Goal: Task Accomplishment & Management: Complete application form

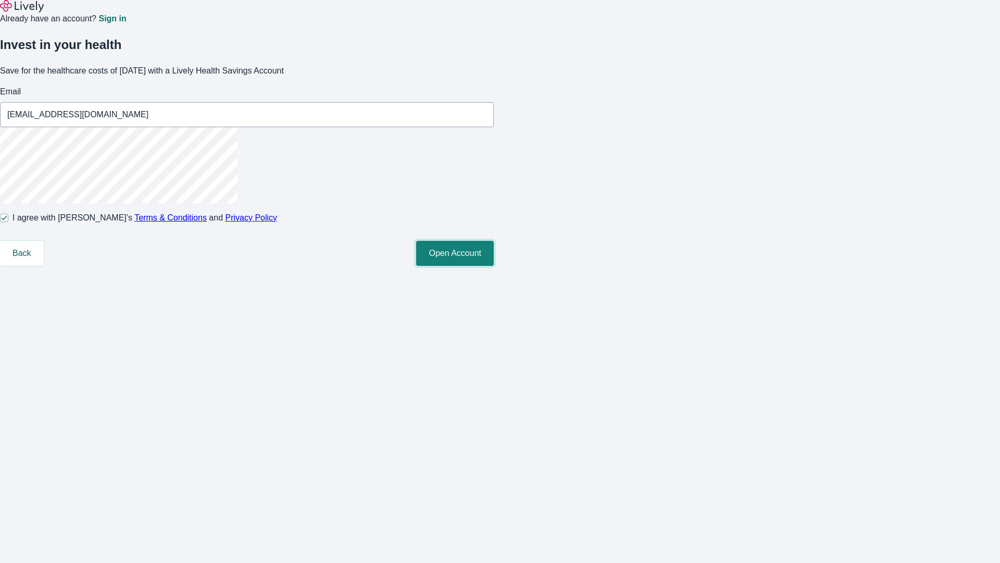
click at [494, 266] on button "Open Account" at bounding box center [455, 253] width 78 height 25
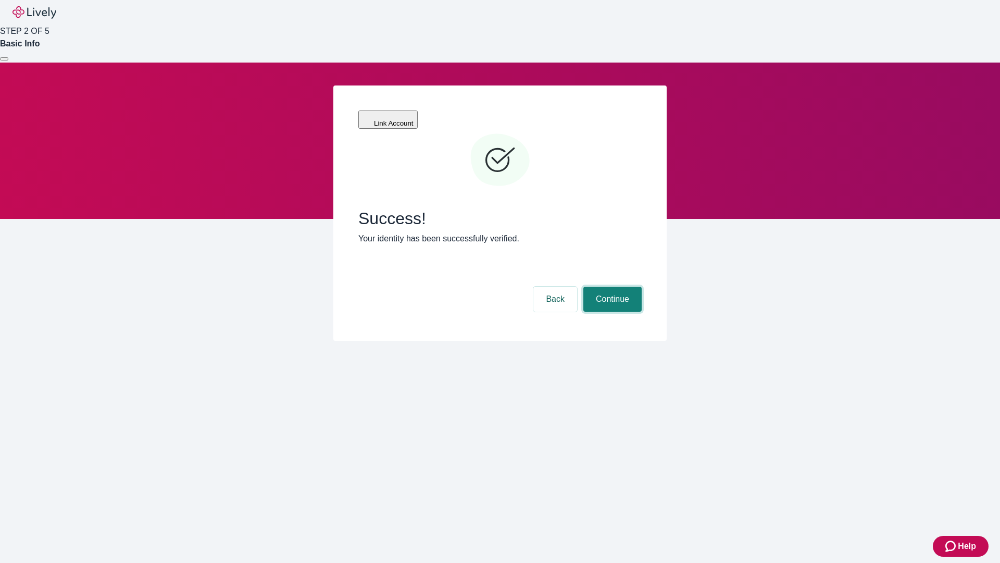
click at [611, 287] on button "Continue" at bounding box center [613, 299] width 58 height 25
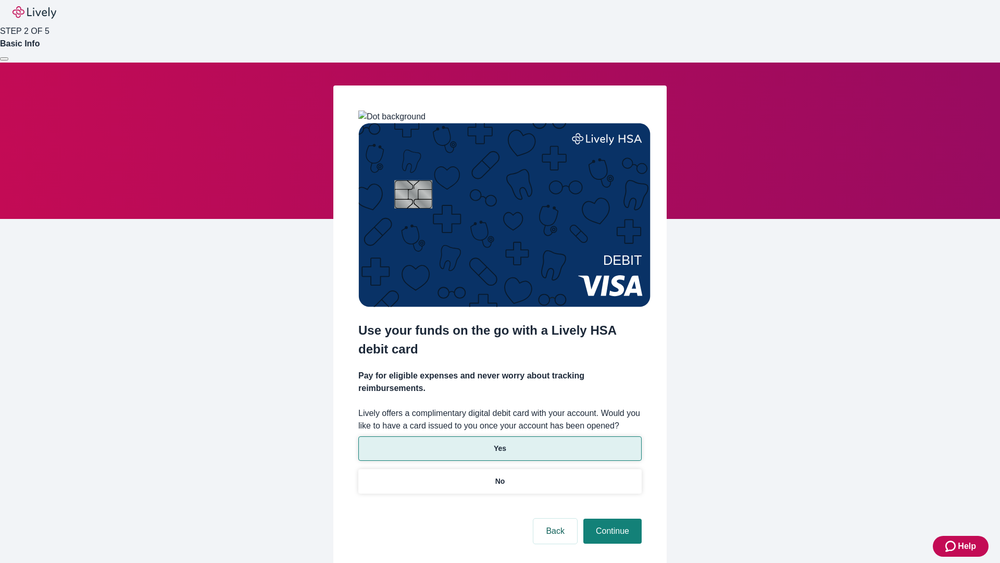
click at [500, 443] on p "Yes" at bounding box center [500, 448] width 13 height 11
click at [611, 518] on button "Continue" at bounding box center [613, 530] width 58 height 25
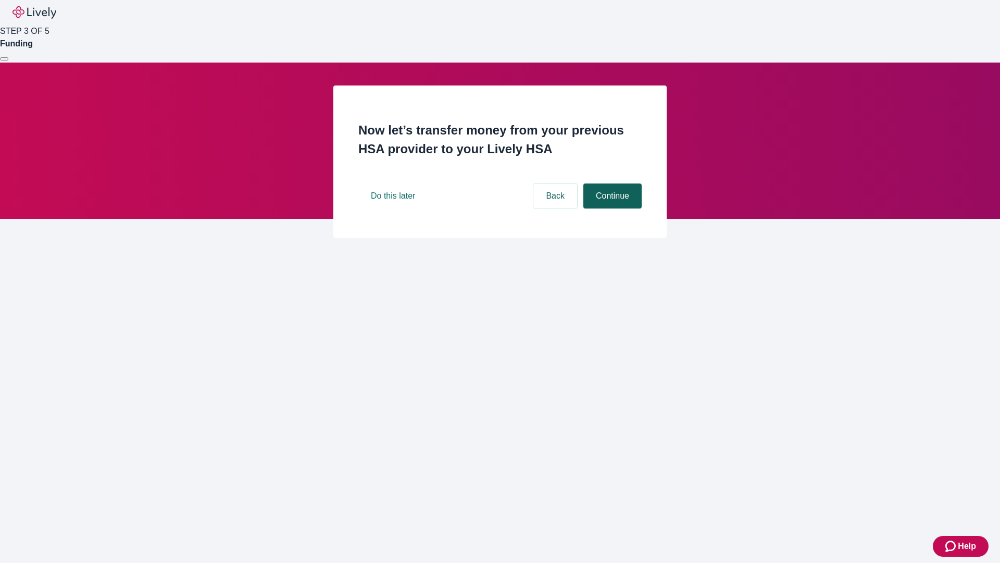
click at [611, 208] on button "Continue" at bounding box center [613, 195] width 58 height 25
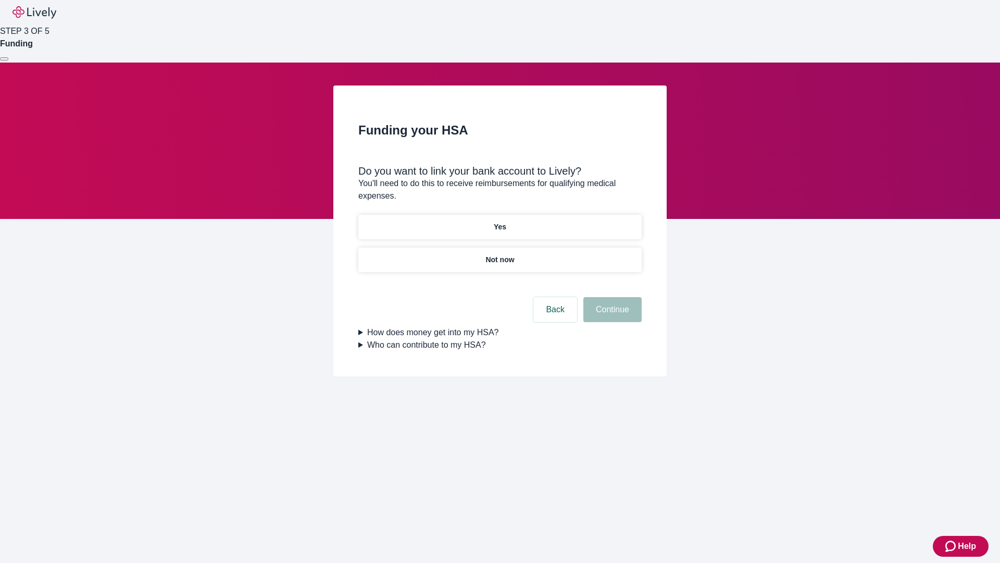
click at [500, 221] on p "Yes" at bounding box center [500, 226] width 13 height 11
click at [611, 297] on button "Continue" at bounding box center [613, 309] width 58 height 25
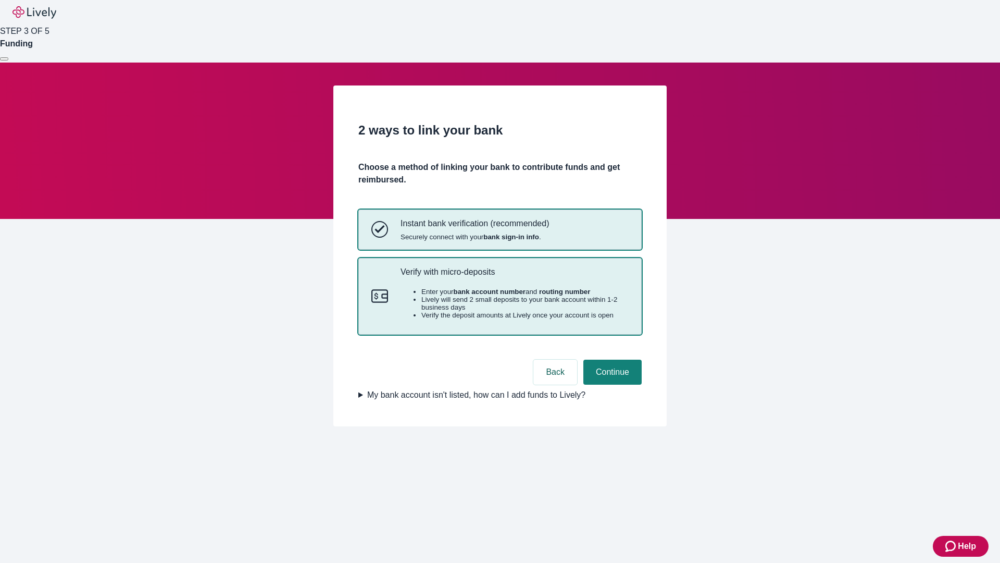
click at [514, 277] on p "Verify with micro-deposits" at bounding box center [515, 272] width 228 height 10
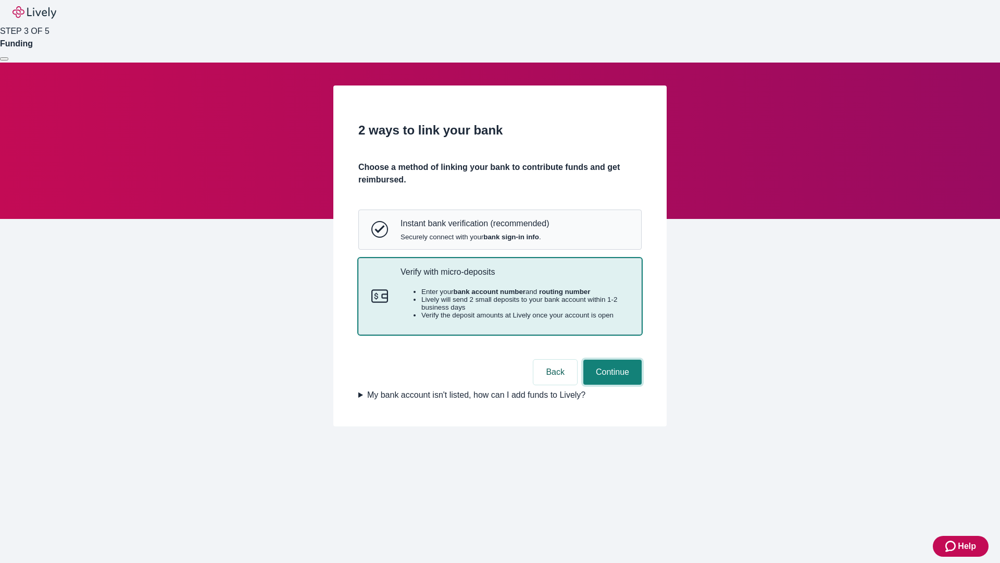
click at [611, 385] on button "Continue" at bounding box center [613, 371] width 58 height 25
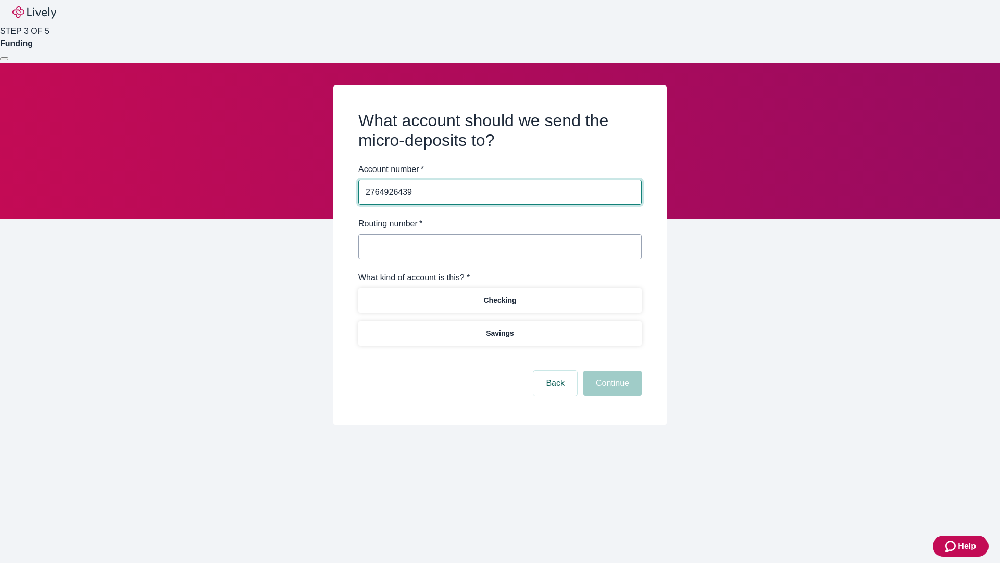
type input "2764926439"
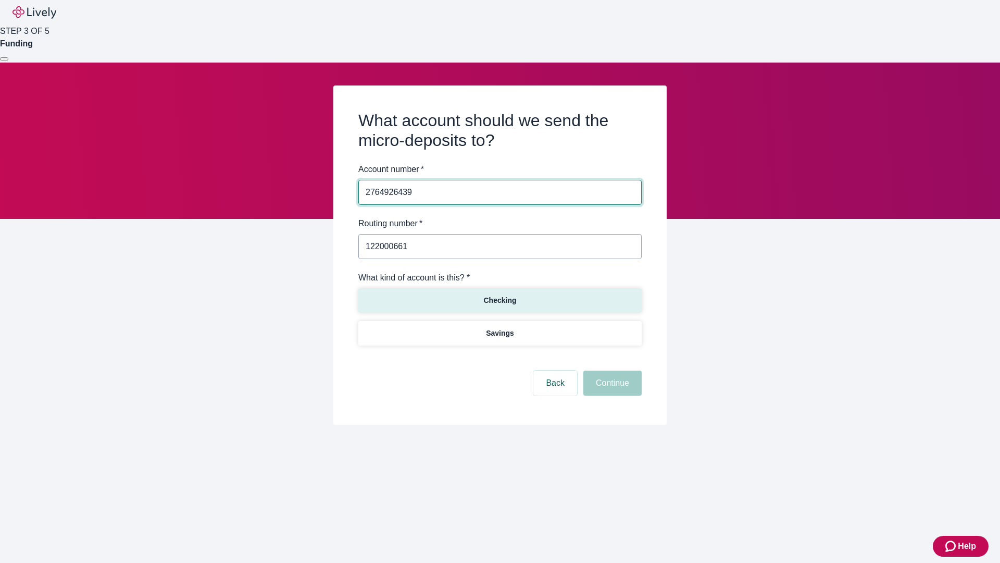
type input "122000661"
click at [500, 300] on p "Checking" at bounding box center [499, 300] width 33 height 11
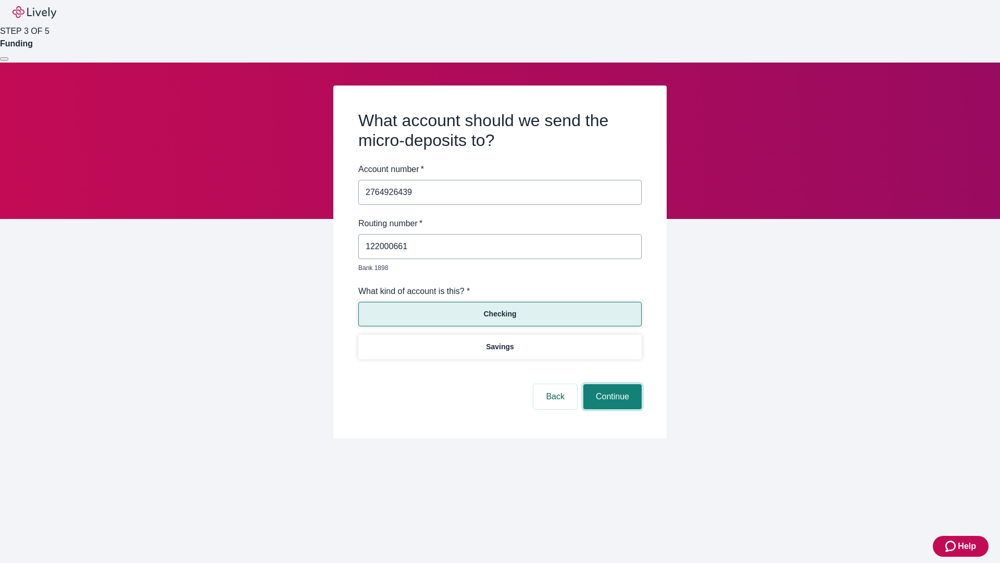
click at [611, 385] on button "Continue" at bounding box center [613, 396] width 58 height 25
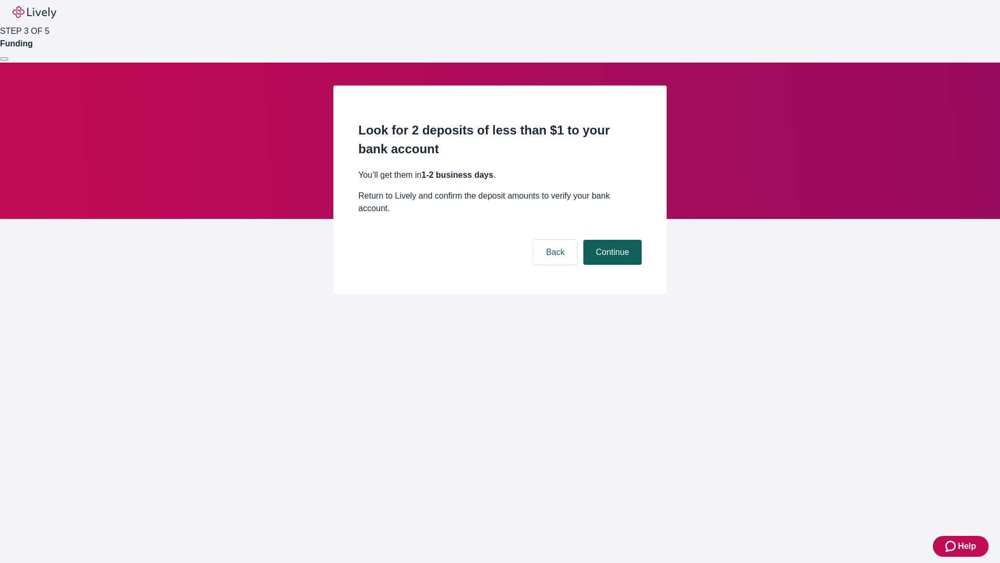
click at [611, 240] on button "Continue" at bounding box center [613, 252] width 58 height 25
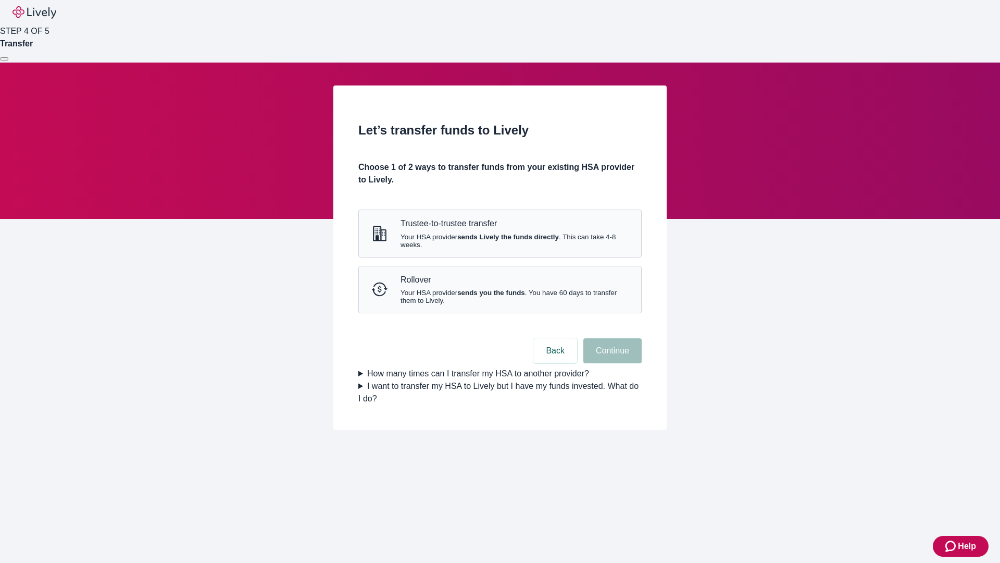
click at [500, 296] on strong "sends you the funds" at bounding box center [491, 293] width 68 height 8
click at [611, 363] on button "Continue" at bounding box center [613, 350] width 58 height 25
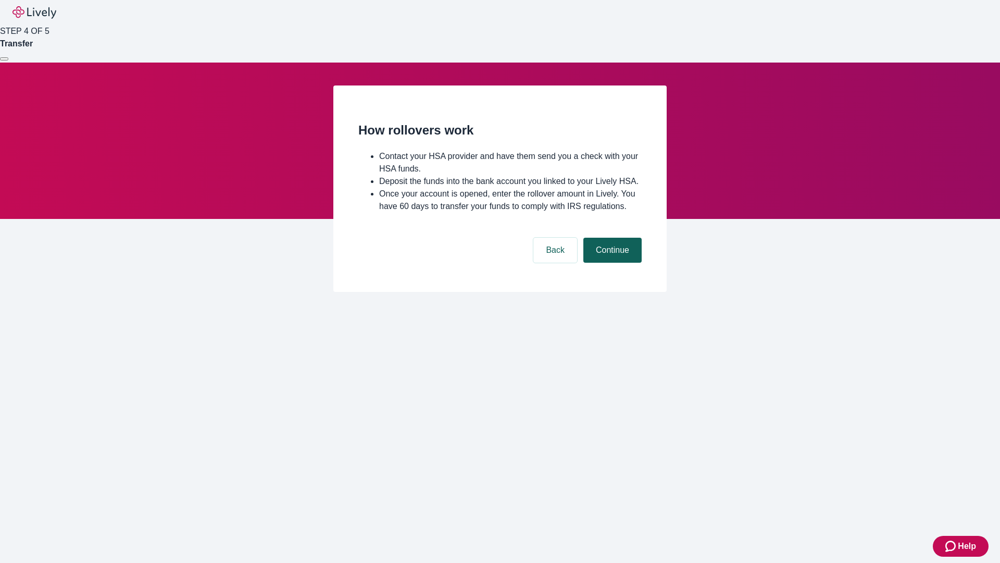
click at [611, 263] on button "Continue" at bounding box center [613, 250] width 58 height 25
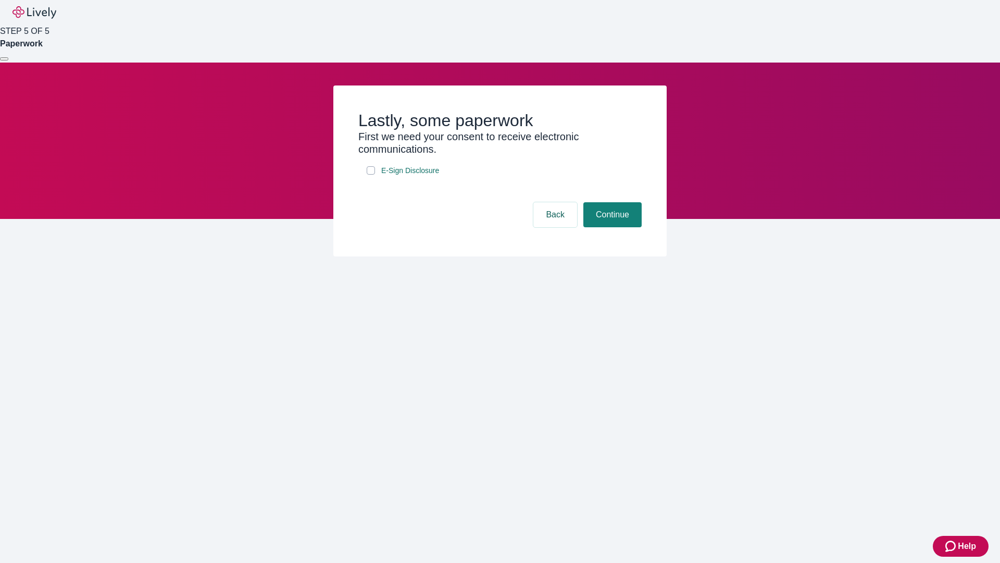
click at [371, 175] on input "E-Sign Disclosure" at bounding box center [371, 170] width 8 height 8
checkbox input "true"
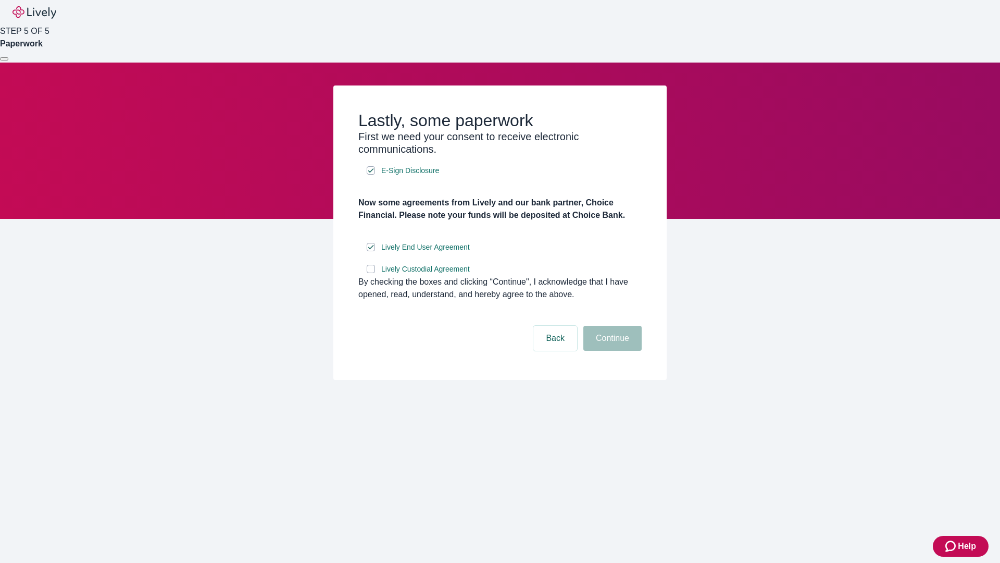
click at [371, 273] on input "Lively Custodial Agreement" at bounding box center [371, 269] width 8 height 8
checkbox input "true"
click at [611, 351] on button "Continue" at bounding box center [613, 338] width 58 height 25
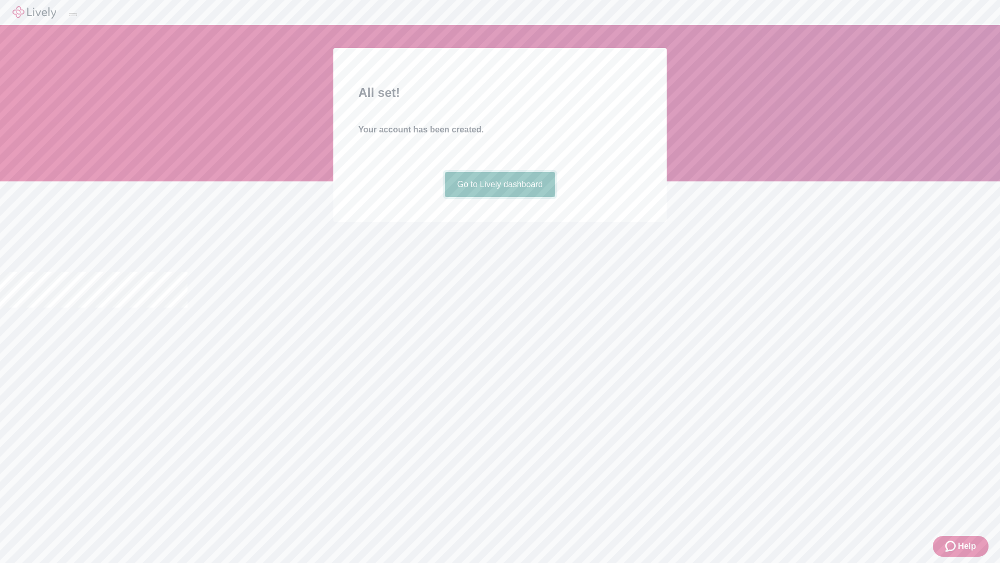
click at [500, 197] on link "Go to Lively dashboard" at bounding box center [500, 184] width 111 height 25
